Goal: Communication & Community: Connect with others

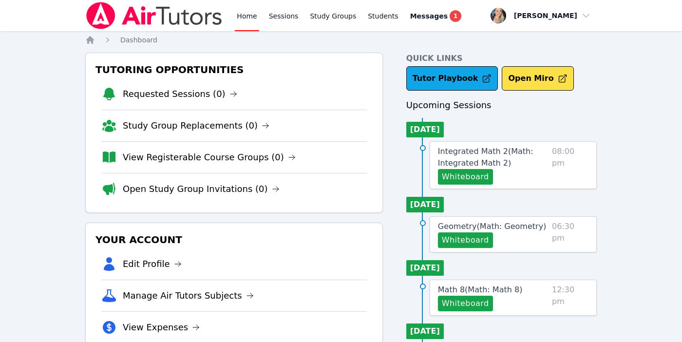
click at [242, 15] on link "Home" at bounding box center [247, 15] width 24 height 31
click at [483, 150] on span "Integrated Math 2 ( Math: Integrated Math 2 )" at bounding box center [486, 157] width 96 height 21
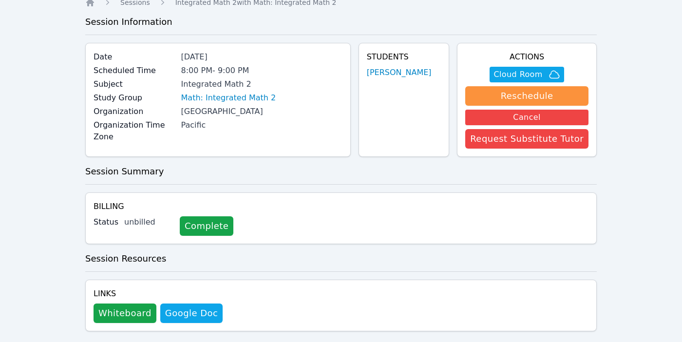
scroll to position [54, 0]
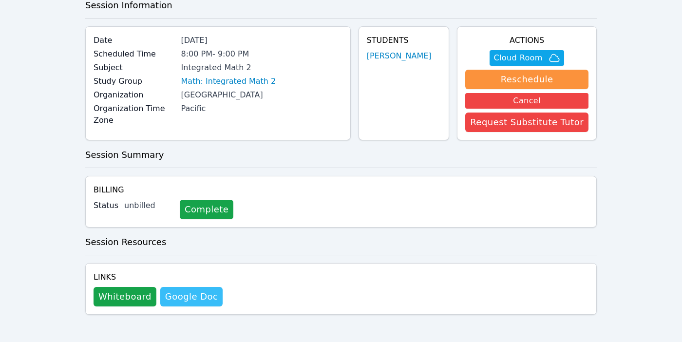
click at [176, 299] on link "Google Doc" at bounding box center [191, 296] width 62 height 19
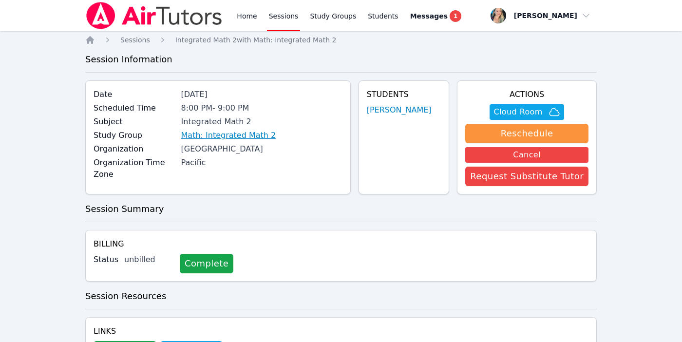
click at [228, 135] on link "Math: Integrated Math 2" at bounding box center [228, 136] width 95 height 12
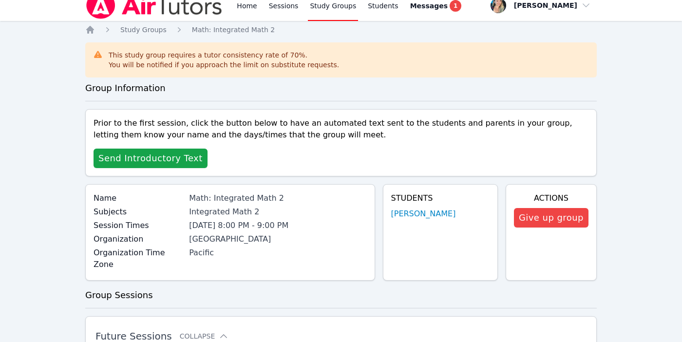
scroll to position [15, 0]
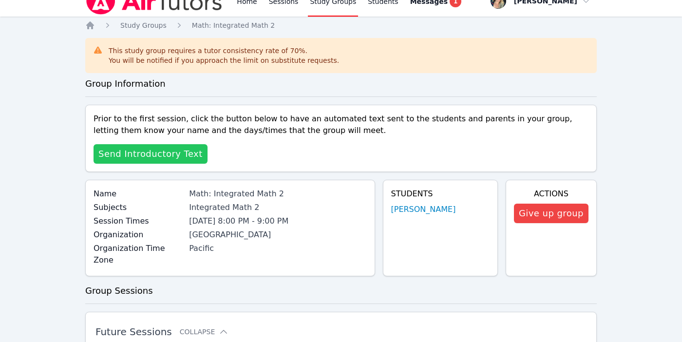
click at [153, 158] on span "Send Introductory Text" at bounding box center [150, 154] width 104 height 14
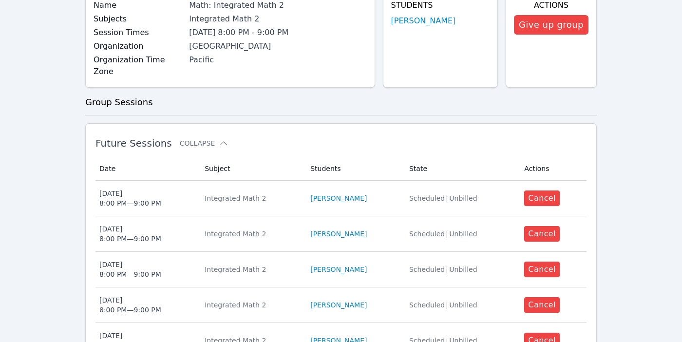
scroll to position [0, 0]
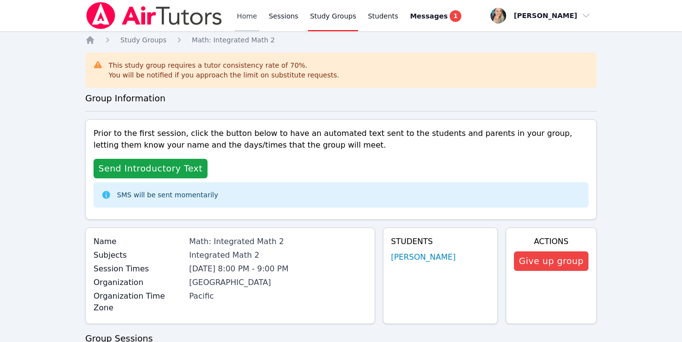
click at [242, 16] on link "Home" at bounding box center [247, 15] width 24 height 31
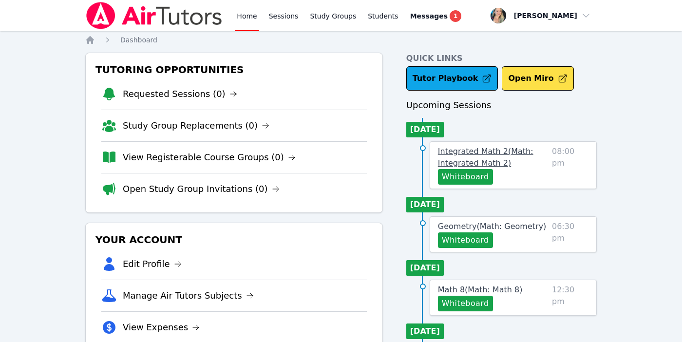
click at [478, 153] on span "Integrated Math 2 ( Math: Integrated Math 2 )" at bounding box center [486, 157] width 96 height 21
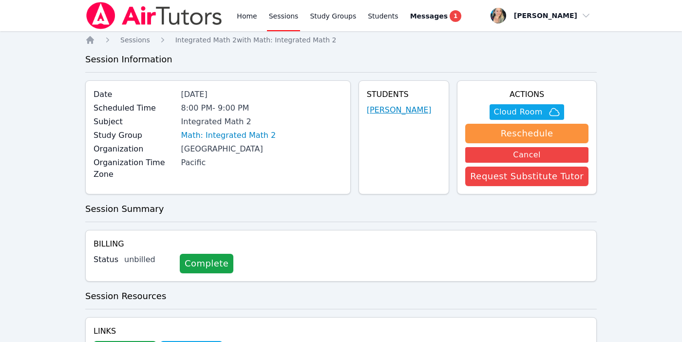
click at [402, 109] on link "Alyssa Jenson" at bounding box center [399, 110] width 65 height 12
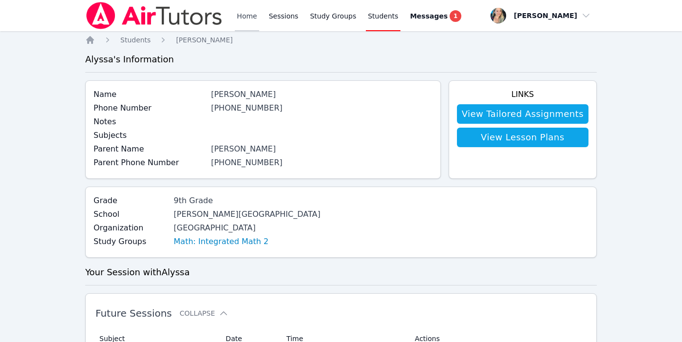
click at [243, 17] on link "Home" at bounding box center [247, 15] width 24 height 31
